Goal: Task Accomplishment & Management: Use online tool/utility

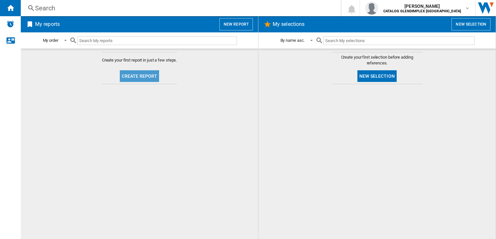
click at [138, 78] on button "Create report" at bounding box center [140, 76] width 40 height 12
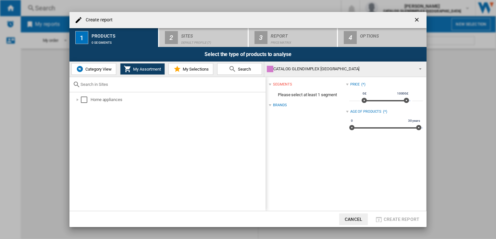
click at [98, 70] on span "Category View" at bounding box center [98, 69] width 28 height 5
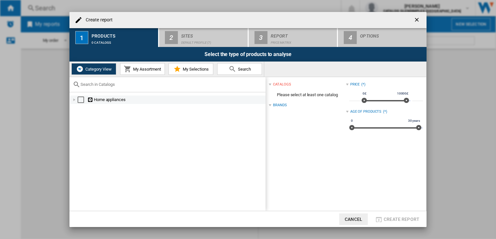
click at [75, 99] on div at bounding box center [74, 100] width 6 height 6
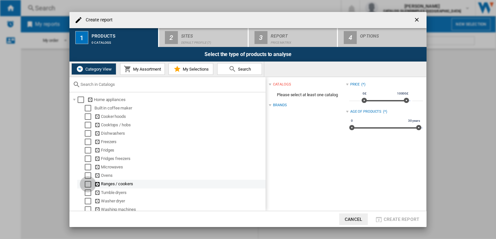
click at [89, 184] on div "Select" at bounding box center [88, 184] width 6 height 6
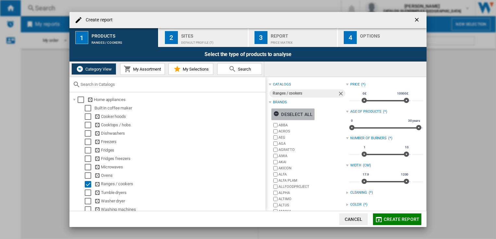
click at [298, 114] on div "Deselect all" at bounding box center [292, 115] width 39 height 12
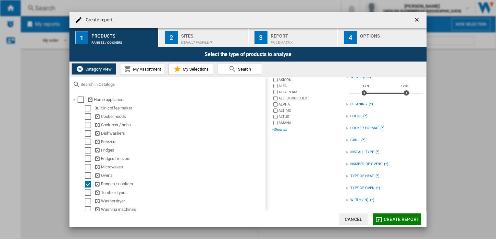
click at [284, 129] on div "+Show all" at bounding box center [309, 129] width 74 height 5
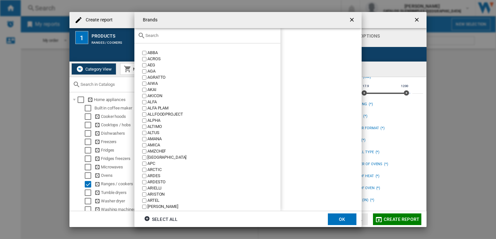
click at [202, 40] on div at bounding box center [207, 35] width 146 height 15
click at [169, 35] on input "text" at bounding box center [211, 35] width 132 height 5
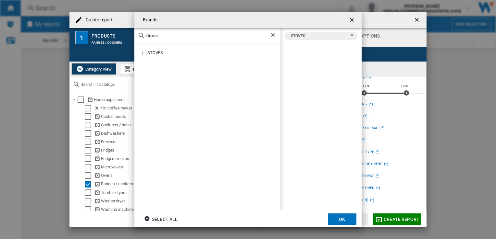
drag, startPoint x: 172, startPoint y: 39, endPoint x: 134, endPoint y: 37, distance: 38.7
click at [134, 37] on div "Brands [GEOGRAPHIC_DATA] [GEOGRAPHIC_DATA] [GEOGRAPHIC_DATA] Select all OK" at bounding box center [248, 119] width 496 height 239
drag, startPoint x: 158, startPoint y: 37, endPoint x: 129, endPoint y: 34, distance: 29.1
click at [129, 34] on div "Brands [GEOGRAPHIC_DATA] [GEOGRAPHIC_DATA] [GEOGRAPHIC_DATA] Select all OK" at bounding box center [248, 119] width 496 height 239
click at [143, 55] on label "RANGEMASTER" at bounding box center [210, 53] width 139 height 6
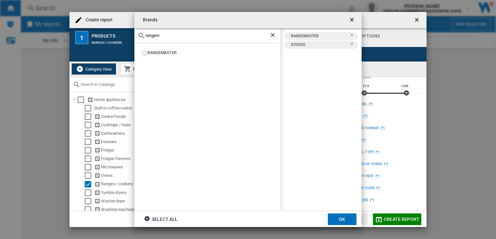
drag, startPoint x: 174, startPoint y: 36, endPoint x: 99, endPoint y: 46, distance: 75.0
click at [99, 46] on div "Brands rangem RANGEMASTER RANGEMASTER [GEOGRAPHIC_DATA] Select all OK" at bounding box center [248, 119] width 496 height 239
drag, startPoint x: 157, startPoint y: 35, endPoint x: 130, endPoint y: 34, distance: 27.6
click at [130, 34] on div "Brands [PERSON_NAME] BERTAZZONI LIBERTY BERTAZZONI RANGEMASTER [GEOGRAPHIC_DATA…" at bounding box center [248, 119] width 496 height 239
type input "smeg"
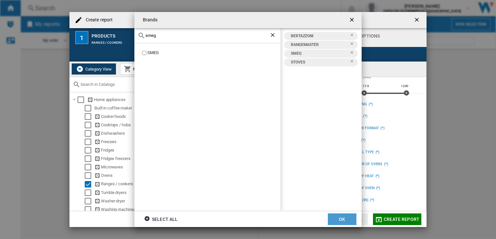
click at [340, 219] on button "OK" at bounding box center [342, 220] width 29 height 12
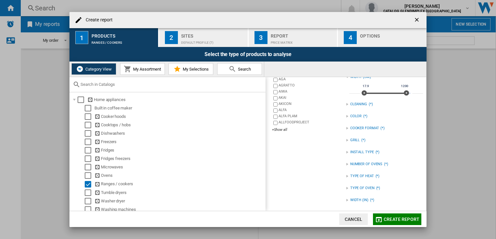
scroll to position [0, 0]
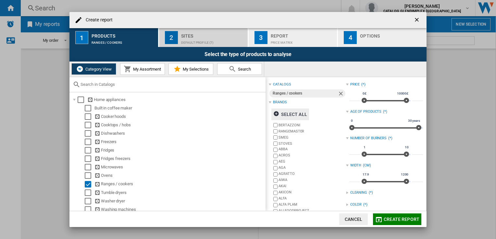
click at [188, 42] on div "Default profile (7)" at bounding box center [213, 41] width 64 height 7
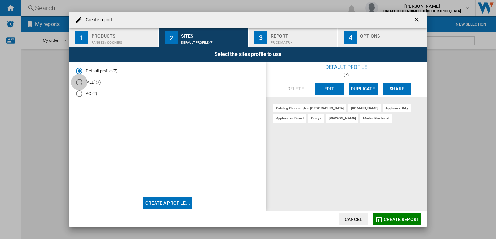
click at [79, 83] on div at bounding box center [79, 82] width 6 height 6
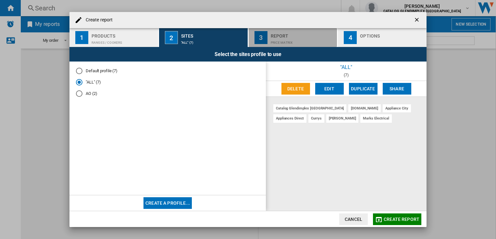
click at [287, 36] on div "Report" at bounding box center [303, 34] width 64 height 7
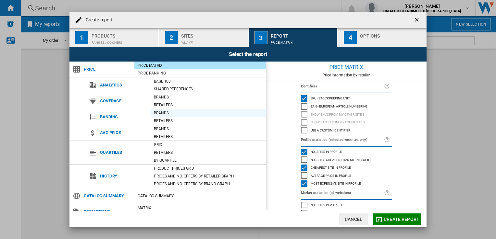
click at [165, 110] on div "Brands" at bounding box center [208, 113] width 115 height 6
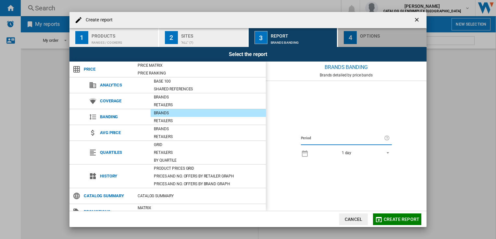
click at [367, 38] on div "button" at bounding box center [392, 41] width 64 height 7
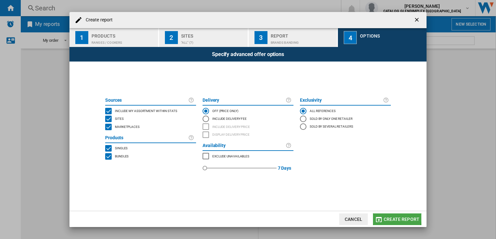
click at [390, 218] on span "Create report" at bounding box center [401, 219] width 36 height 5
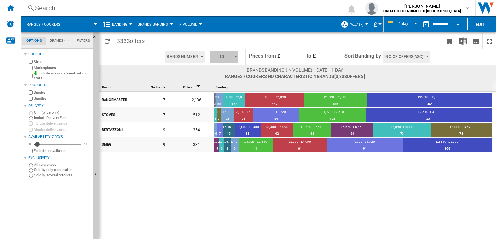
click at [233, 57] on button "10" at bounding box center [224, 57] width 29 height 12
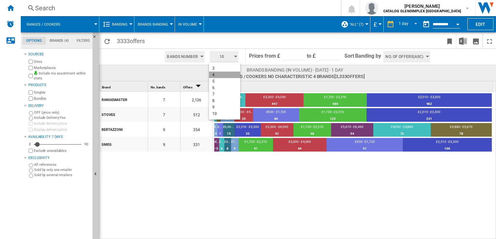
click at [218, 77] on button "4" at bounding box center [224, 75] width 31 height 6
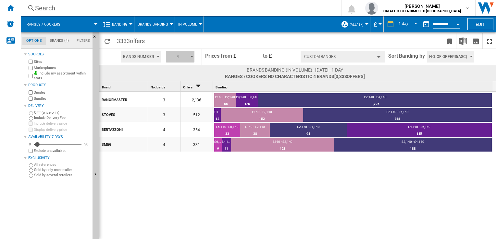
click at [191, 57] on div "button" at bounding box center [191, 57] width 3 height 2
click at [176, 82] on button "5" at bounding box center [180, 81] width 31 height 6
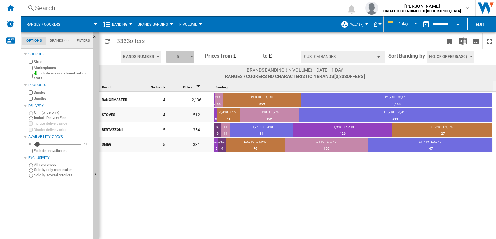
click at [189, 56] on button "5" at bounding box center [180, 57] width 29 height 12
click at [182, 88] on button "6" at bounding box center [180, 88] width 31 height 6
